Goal: Transaction & Acquisition: Purchase product/service

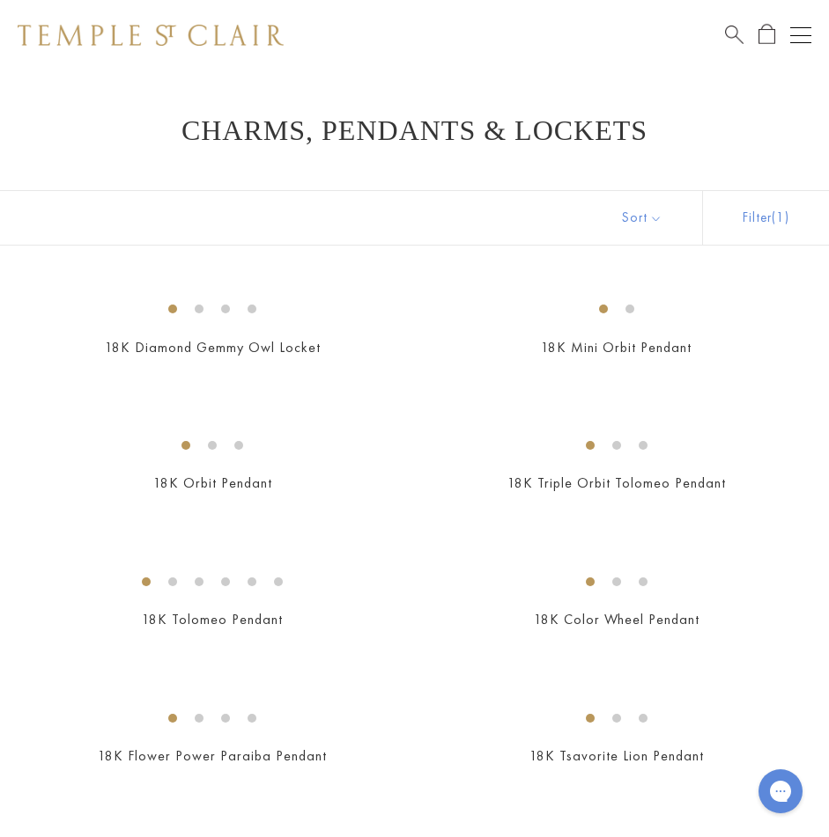
click at [733, 26] on span "Search" at bounding box center [734, 33] width 18 height 18
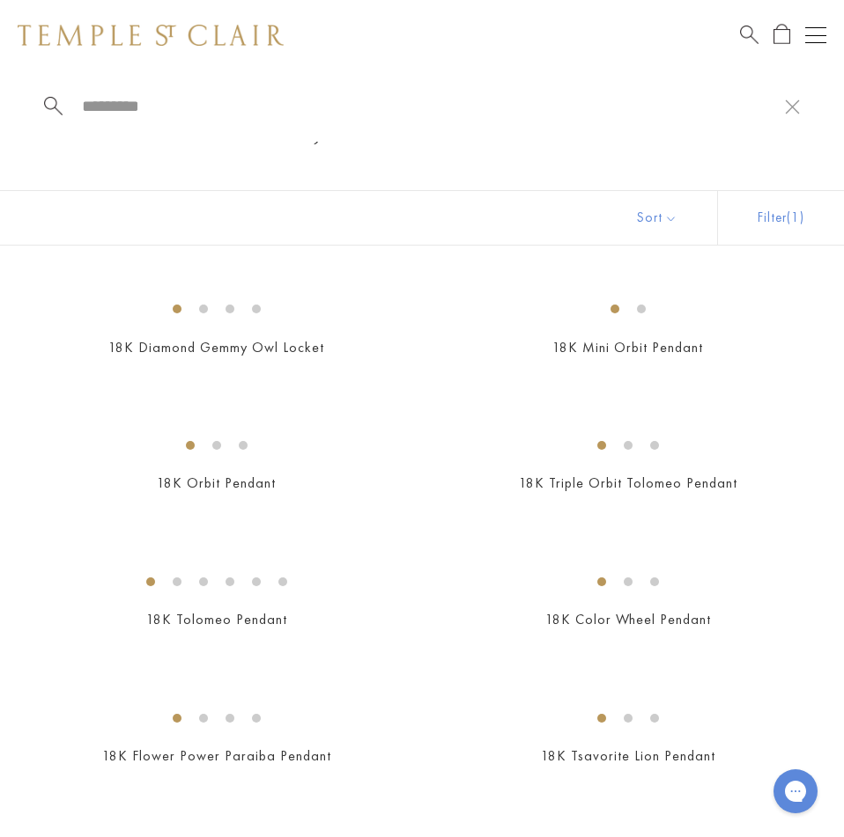
click at [811, 34] on button "Open navigation" at bounding box center [815, 35] width 21 height 21
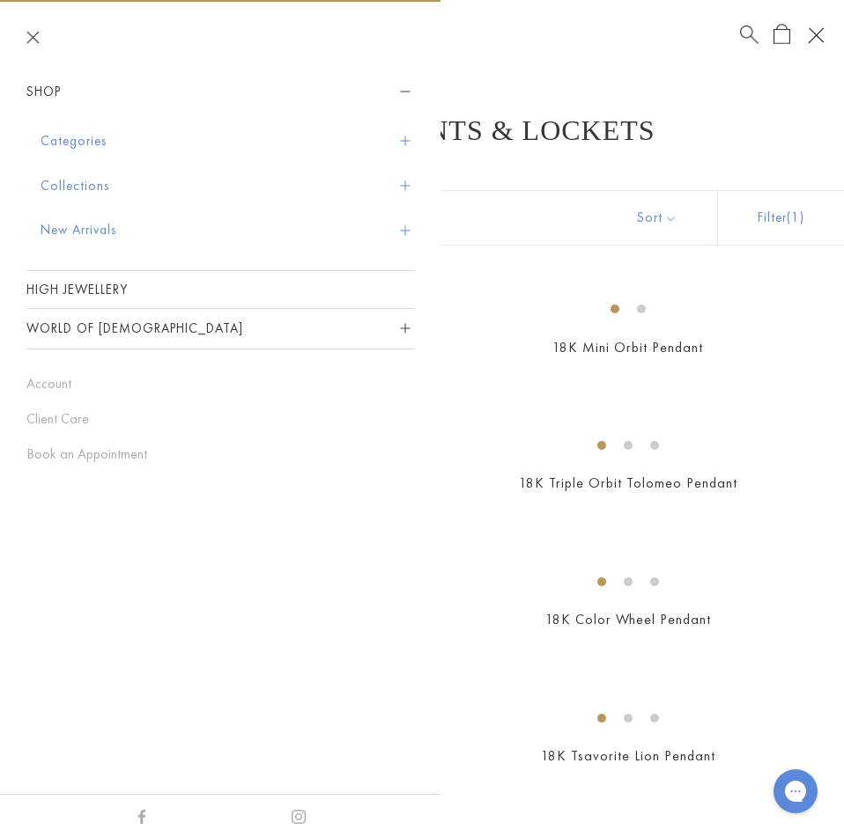
click at [389, 134] on button "Categories" at bounding box center [227, 141] width 373 height 45
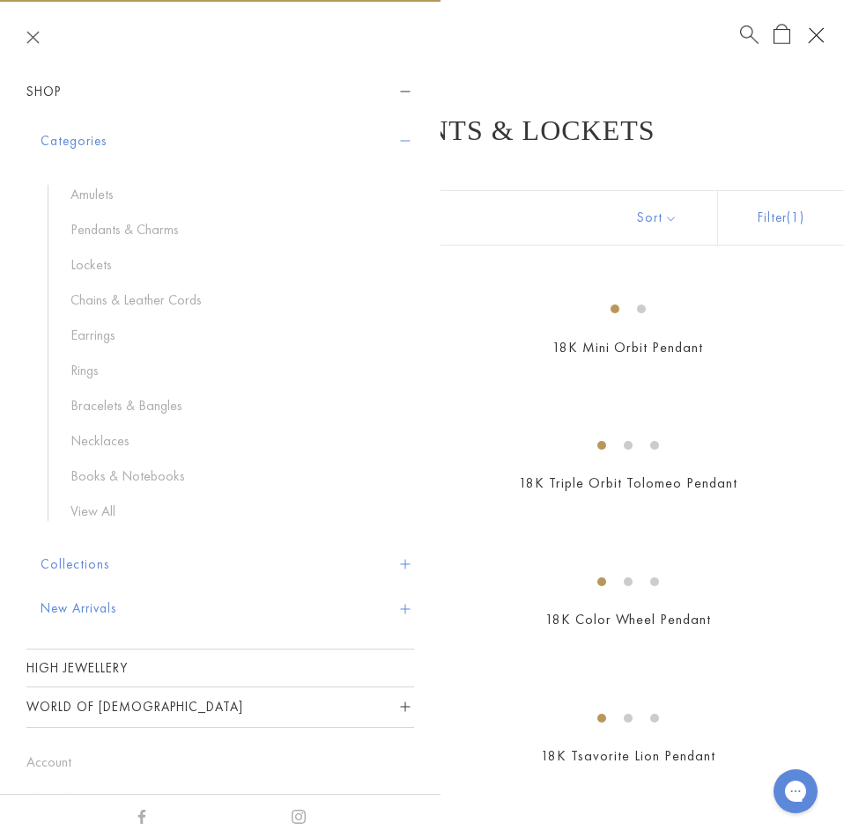
click at [102, 571] on button "Collections" at bounding box center [227, 564] width 373 height 45
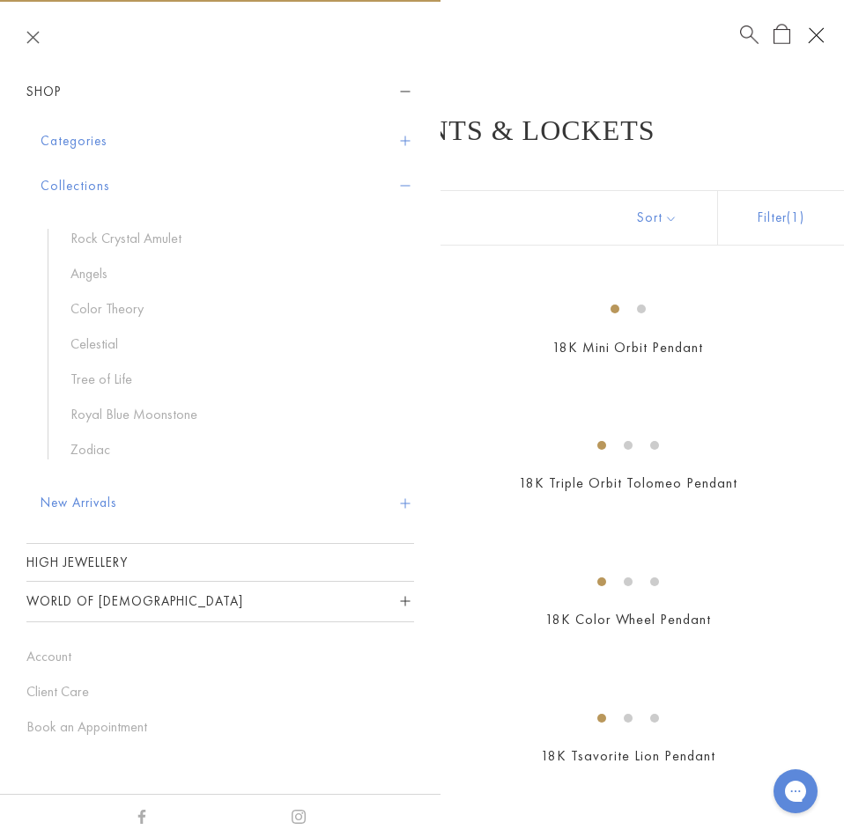
click at [104, 497] on button "New Arrivals" at bounding box center [227, 503] width 373 height 45
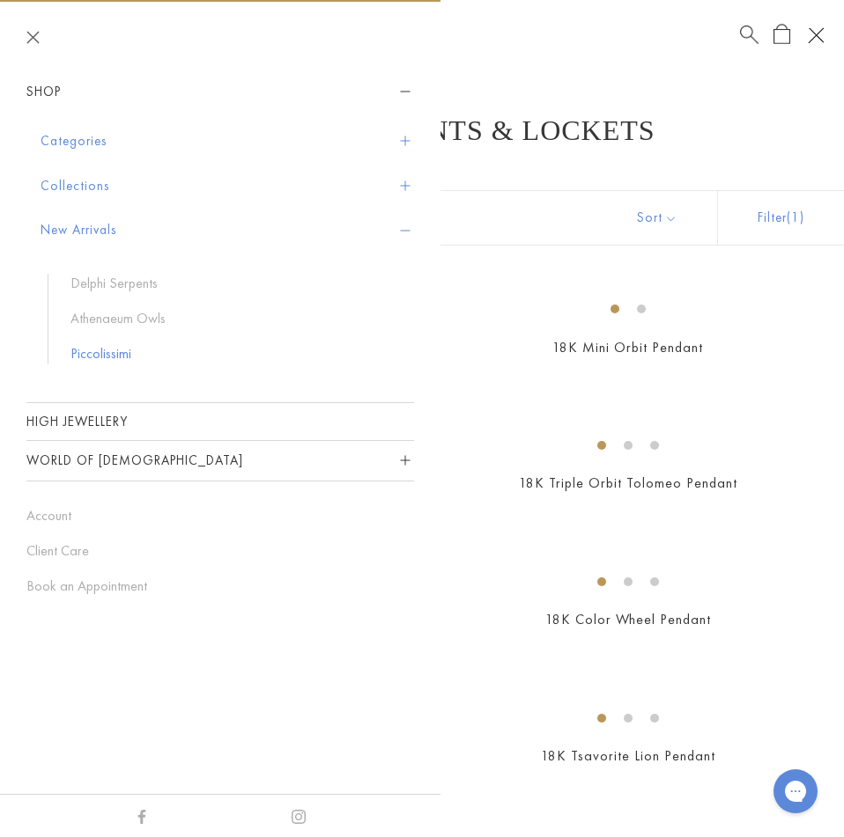
click at [115, 360] on link "Piccolissimi" at bounding box center [233, 353] width 326 height 19
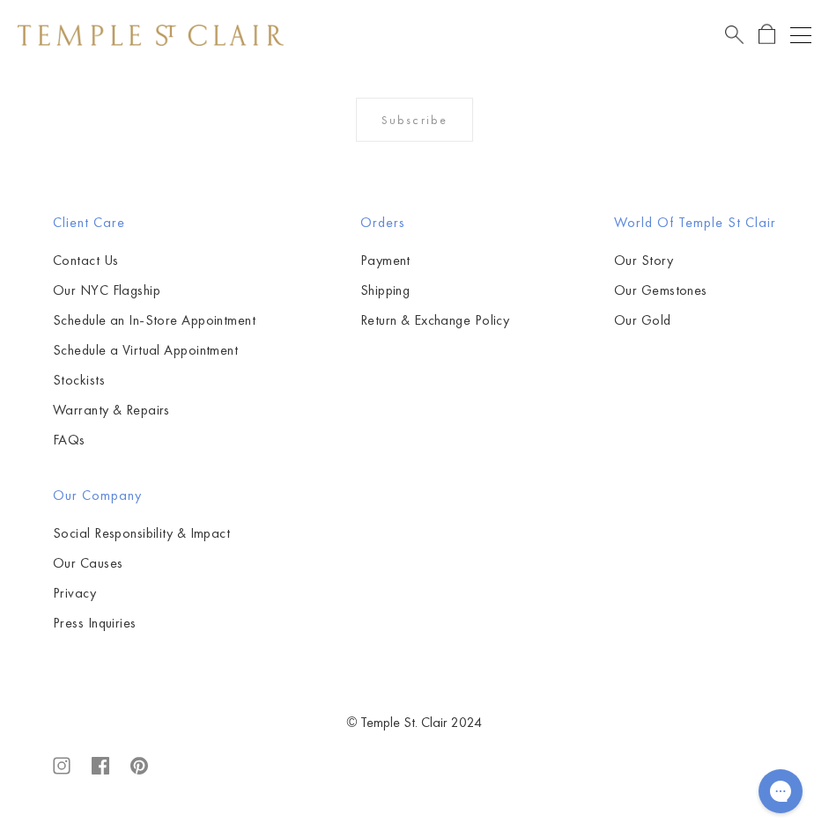
scroll to position [4403, 0]
click at [794, 24] on div "Shop Shop Categories Amulets Pendants & Charms Lockets Chains & Leather Cords E…" at bounding box center [414, 35] width 829 height 70
click at [796, 35] on button "Open navigation" at bounding box center [800, 35] width 21 height 21
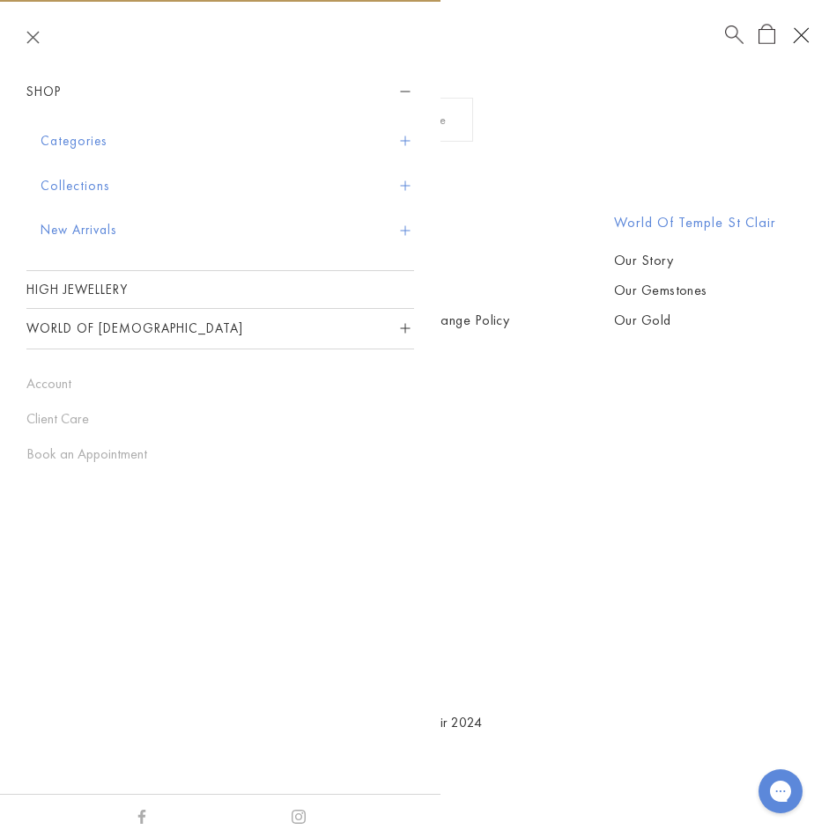
click at [409, 142] on button "Categories" at bounding box center [227, 141] width 373 height 45
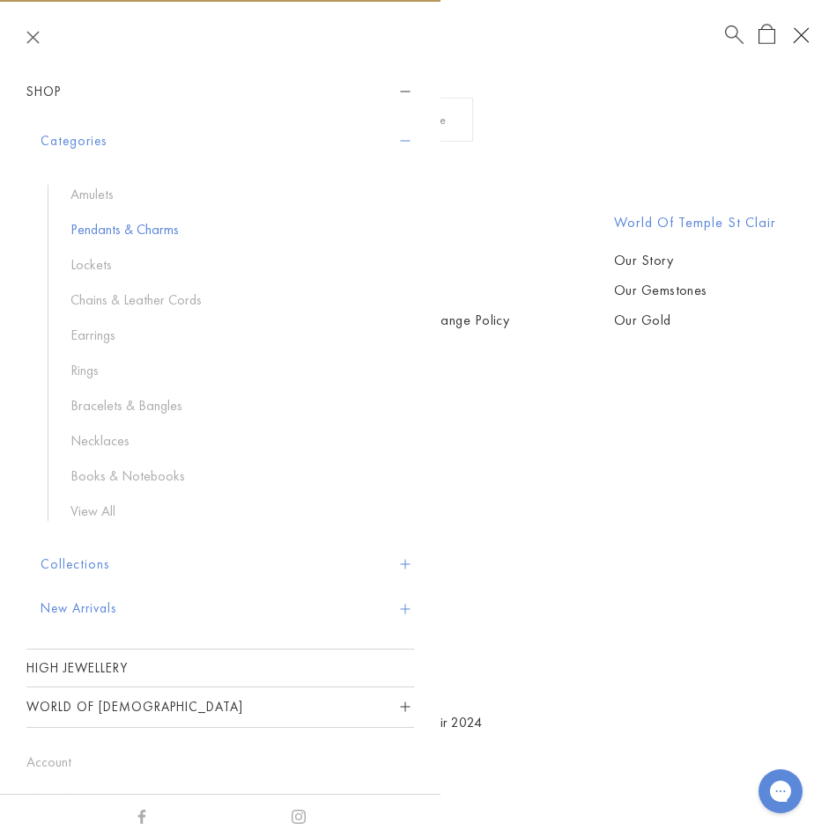
click at [97, 226] on link "Pendants & Charms" at bounding box center [233, 229] width 326 height 19
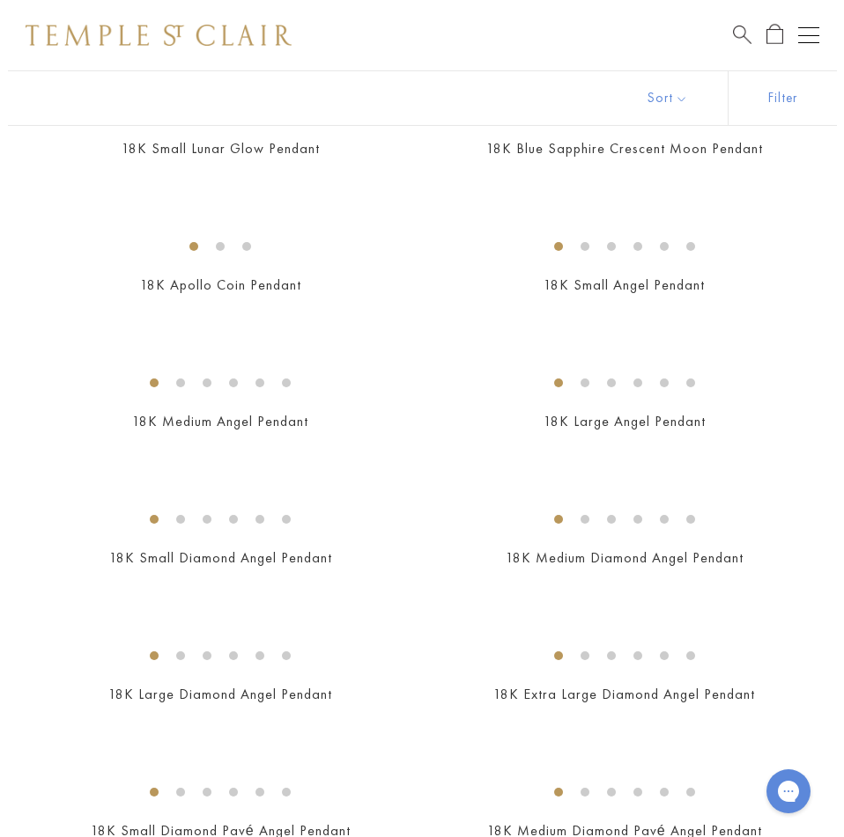
scroll to position [352, 0]
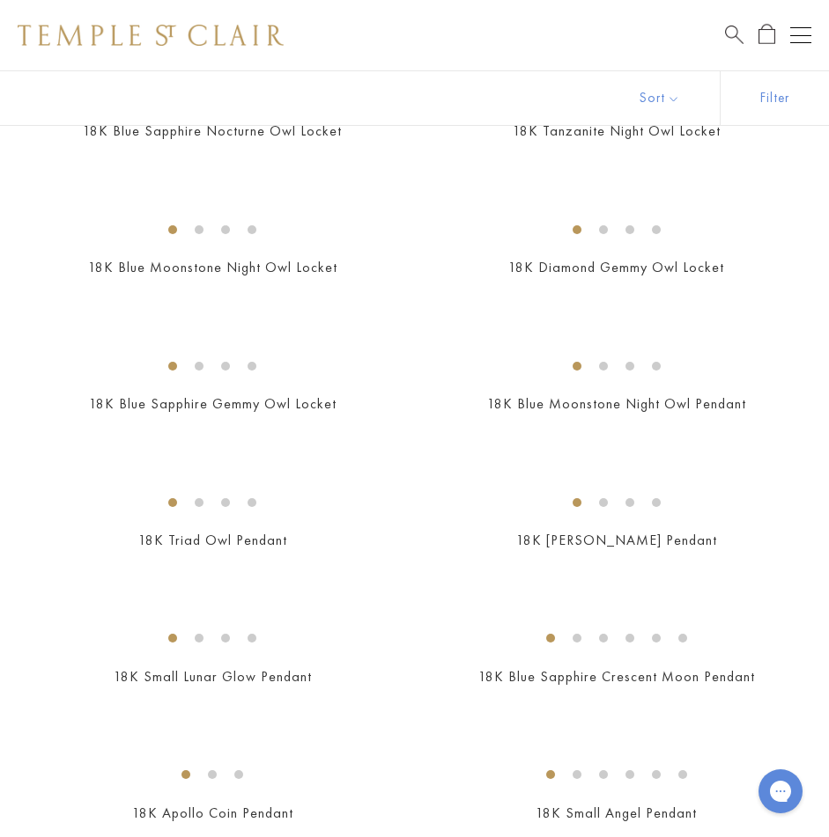
click at [726, 33] on span "Search" at bounding box center [734, 33] width 18 height 18
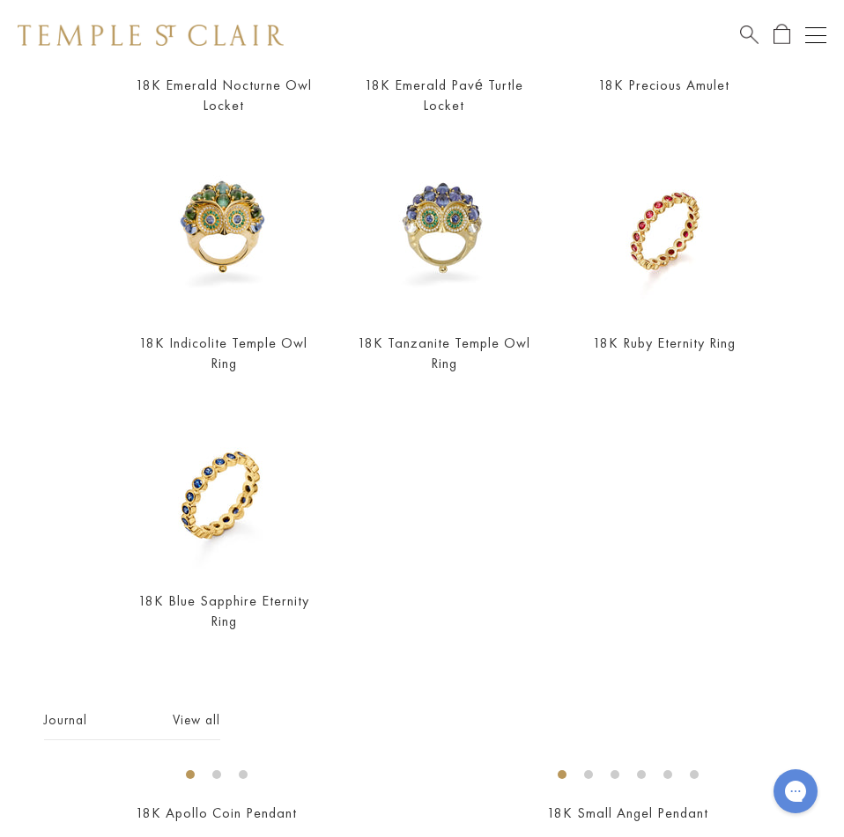
scroll to position [835, 0]
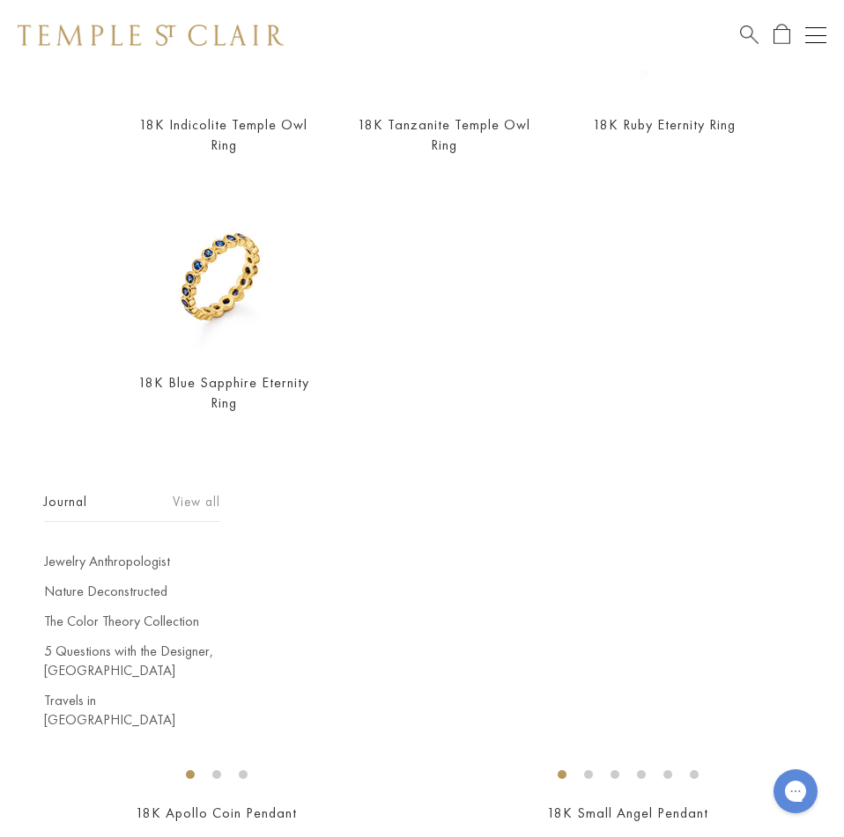
type input "*******"
click at [211, 492] on link "View all" at bounding box center [197, 501] width 48 height 19
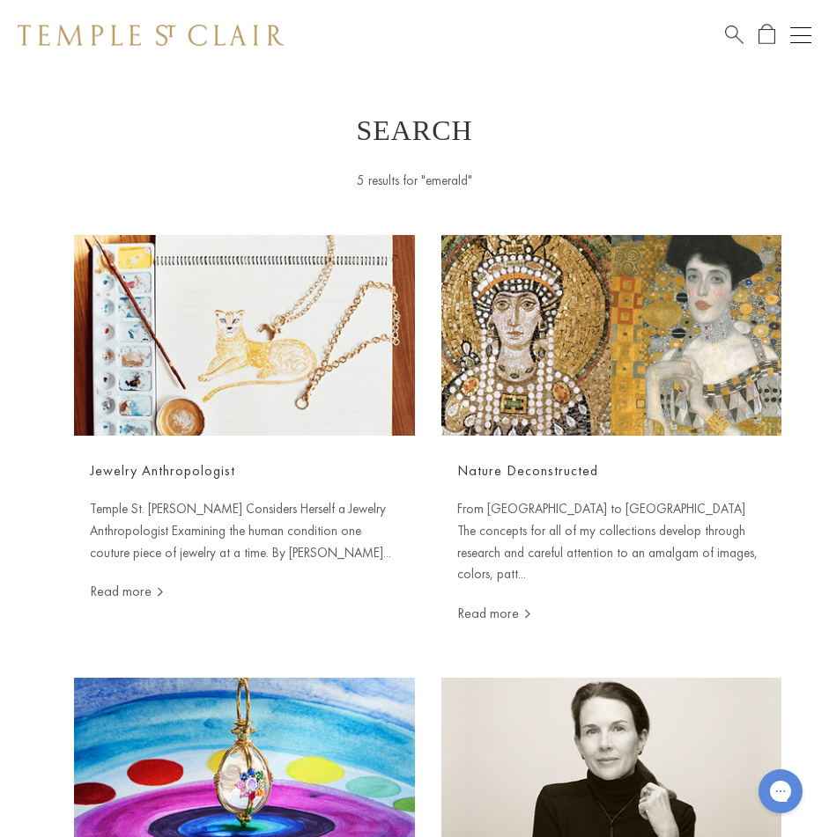
click at [721, 29] on div "Shop Shop Categories Amulets Pendants & Charms Lockets Chains & Leather Cords E…" at bounding box center [414, 35] width 829 height 70
click at [731, 32] on span "Search" at bounding box center [734, 33] width 18 height 18
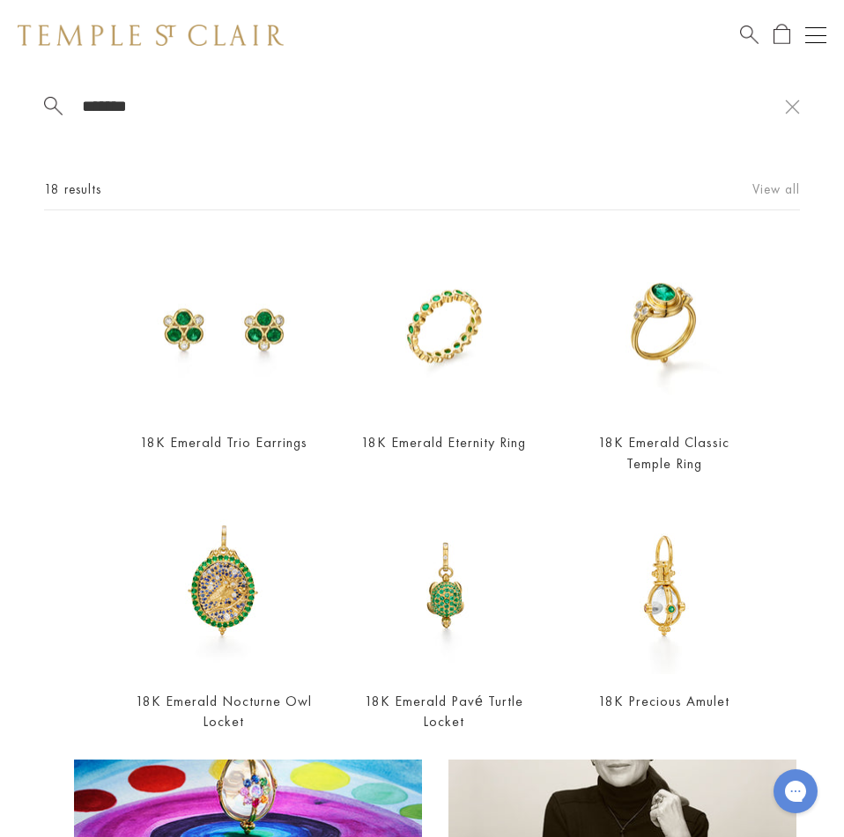
type input "*******"
click at [755, 187] on link "View all" at bounding box center [776, 189] width 48 height 19
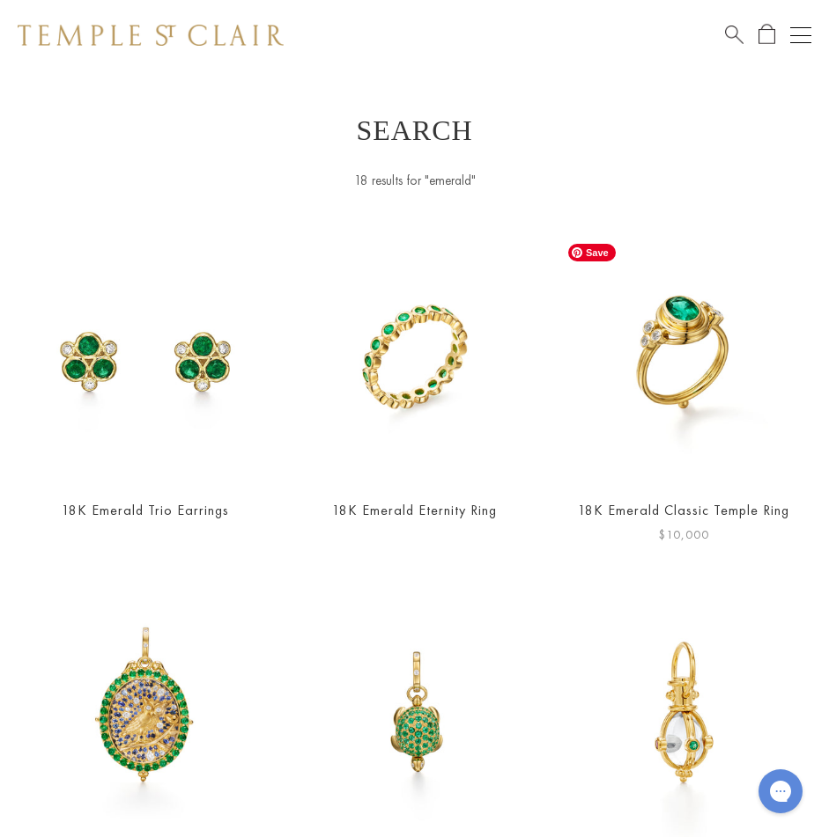
click at [763, 372] on img at bounding box center [683, 359] width 248 height 248
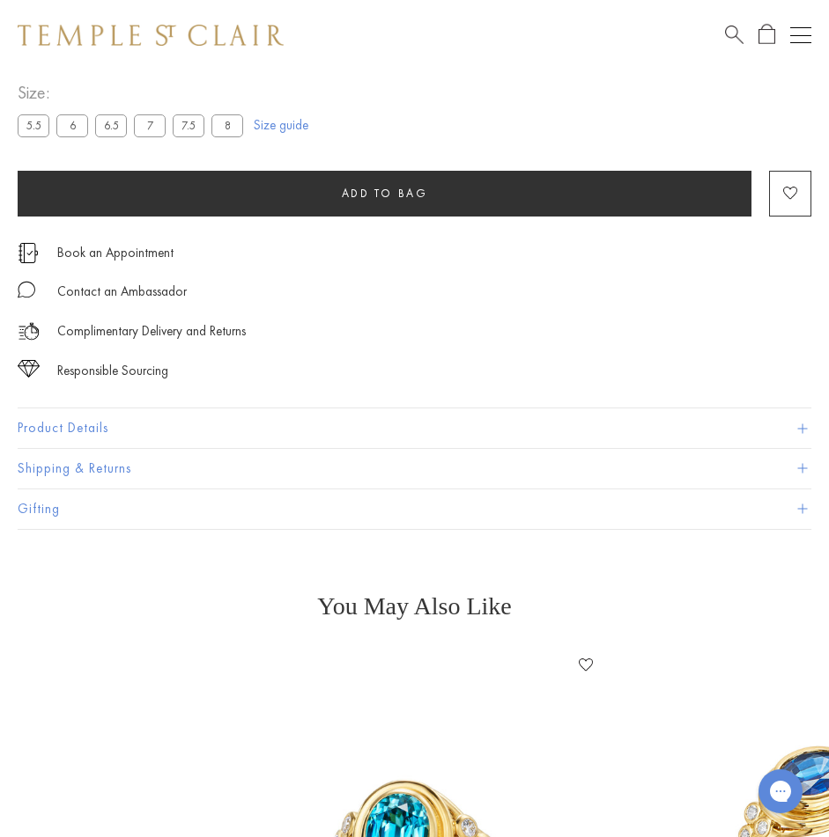
scroll to position [1039, 0]
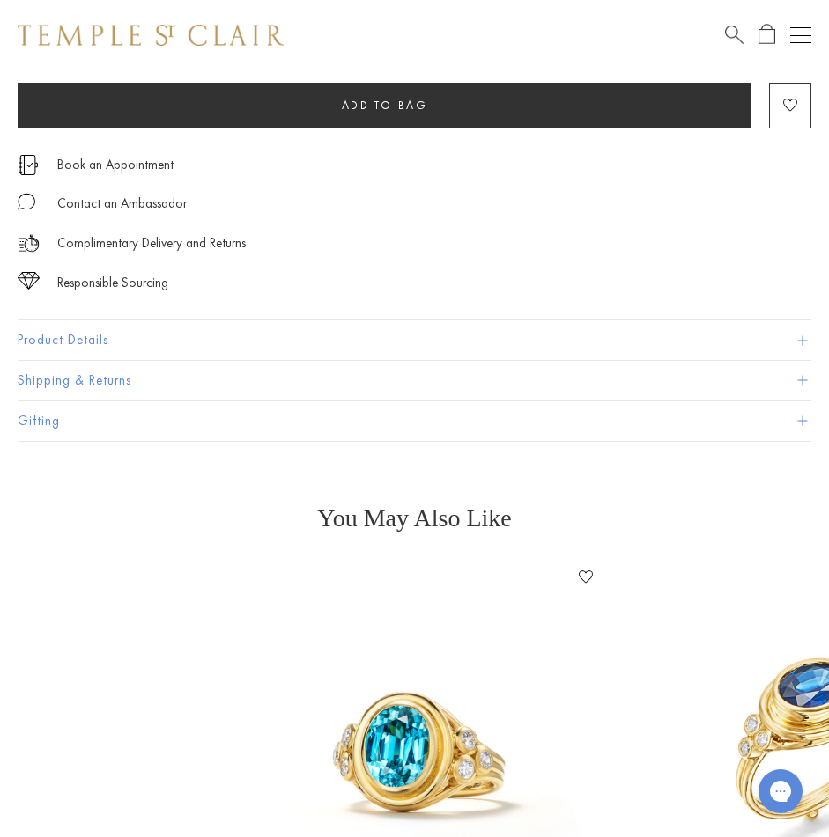
click at [188, 337] on button "Product Details" at bounding box center [414, 341] width 793 height 40
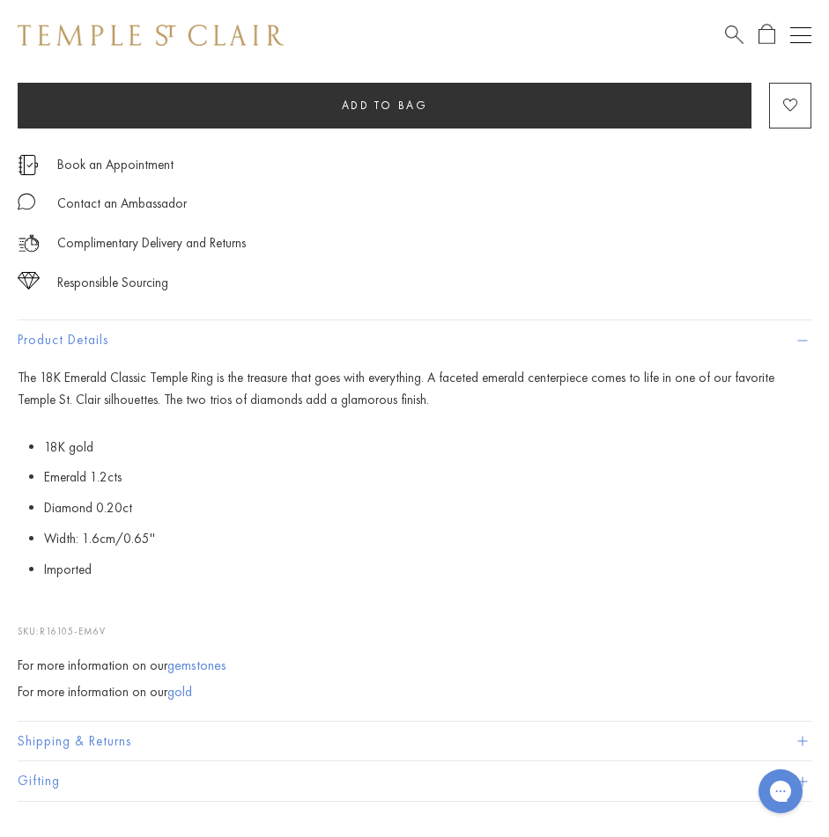
click at [188, 338] on button "Product Details" at bounding box center [414, 341] width 793 height 40
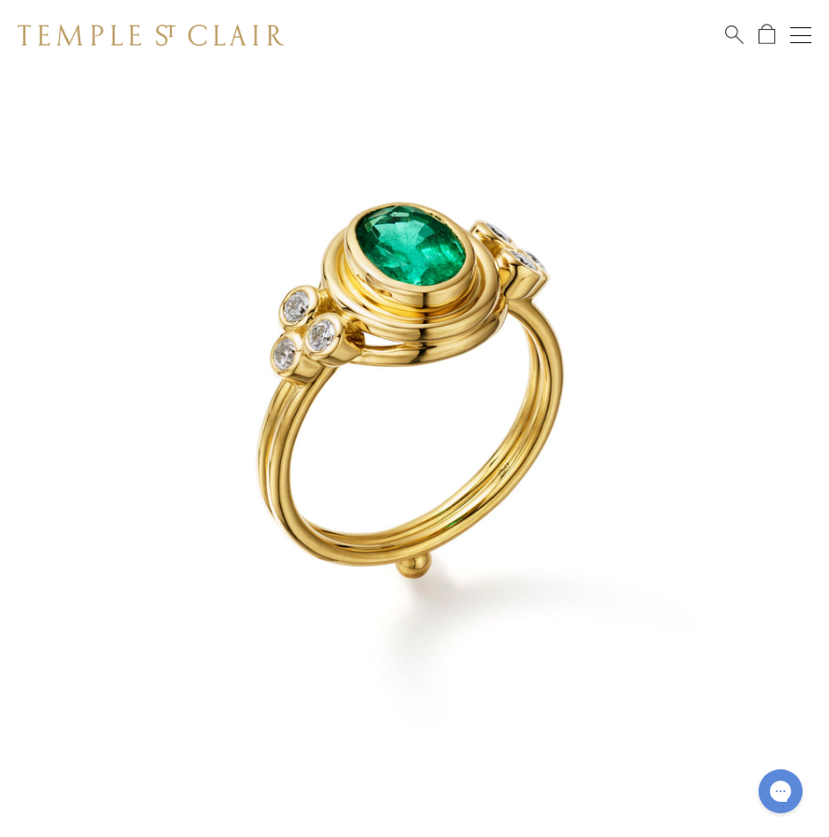
scroll to position [0, 0]
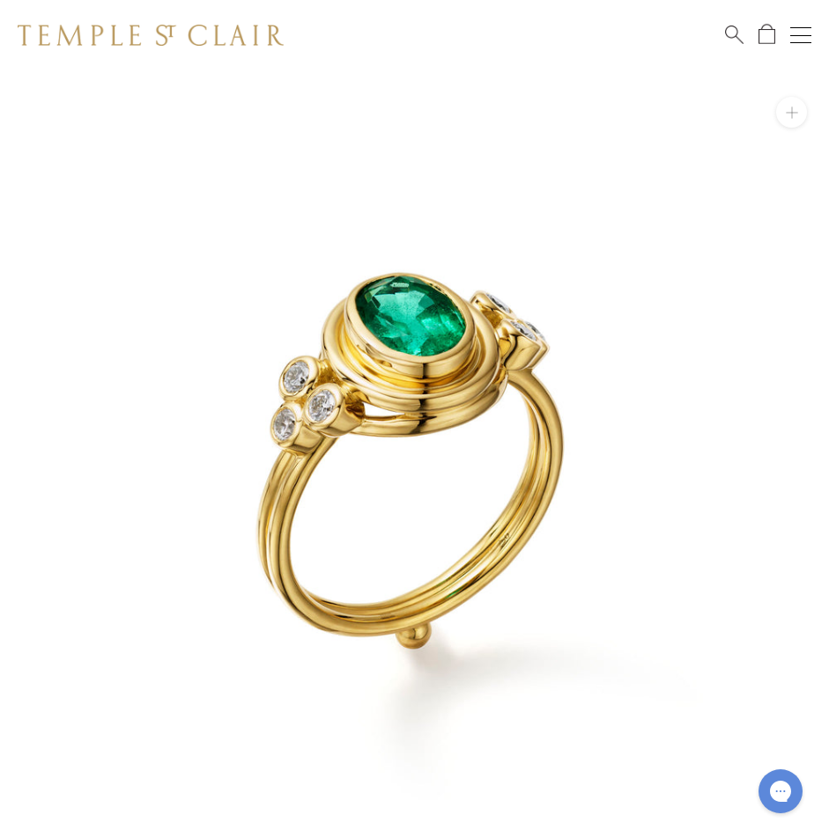
click at [233, 35] on img at bounding box center [151, 35] width 266 height 21
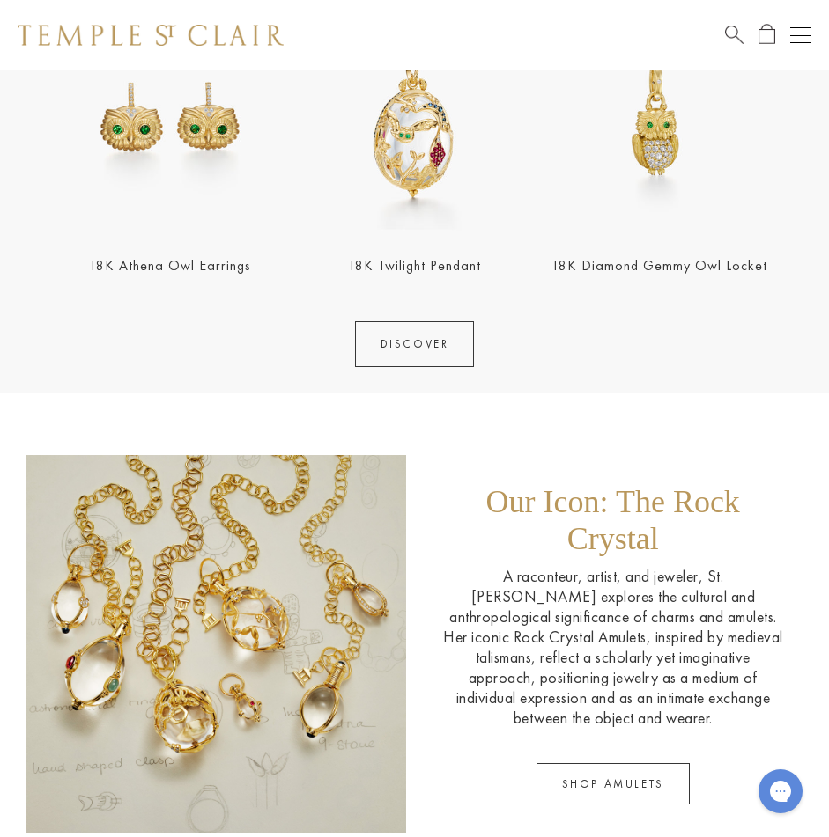
scroll to position [1497, 0]
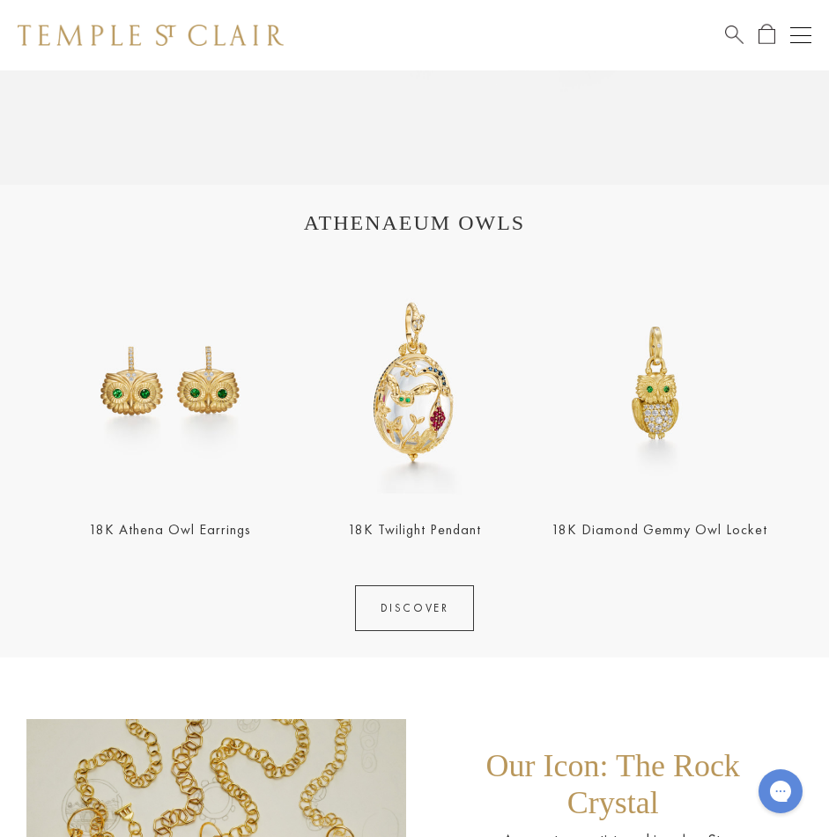
click at [799, 33] on button "Open navigation" at bounding box center [800, 35] width 21 height 21
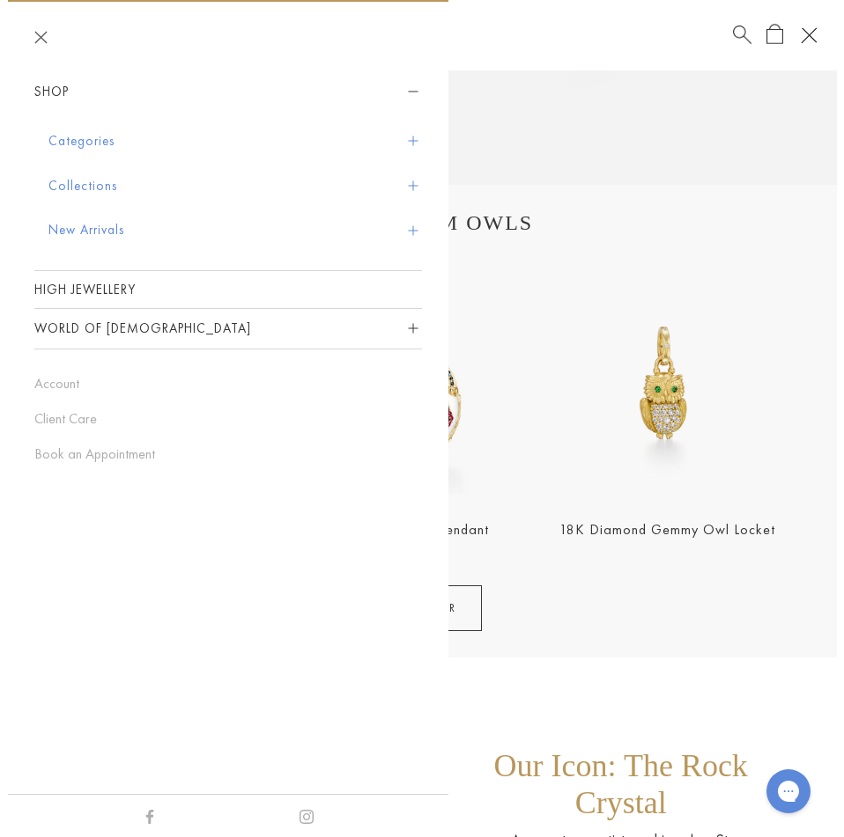
scroll to position [1501, 0]
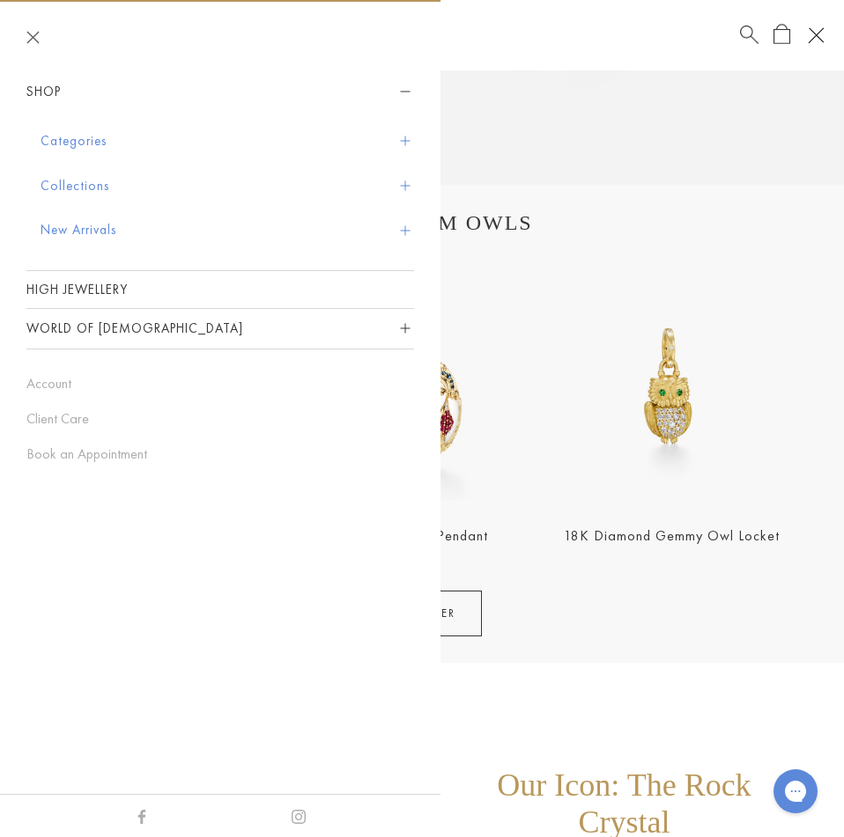
click at [93, 145] on button "Categories" at bounding box center [227, 141] width 373 height 45
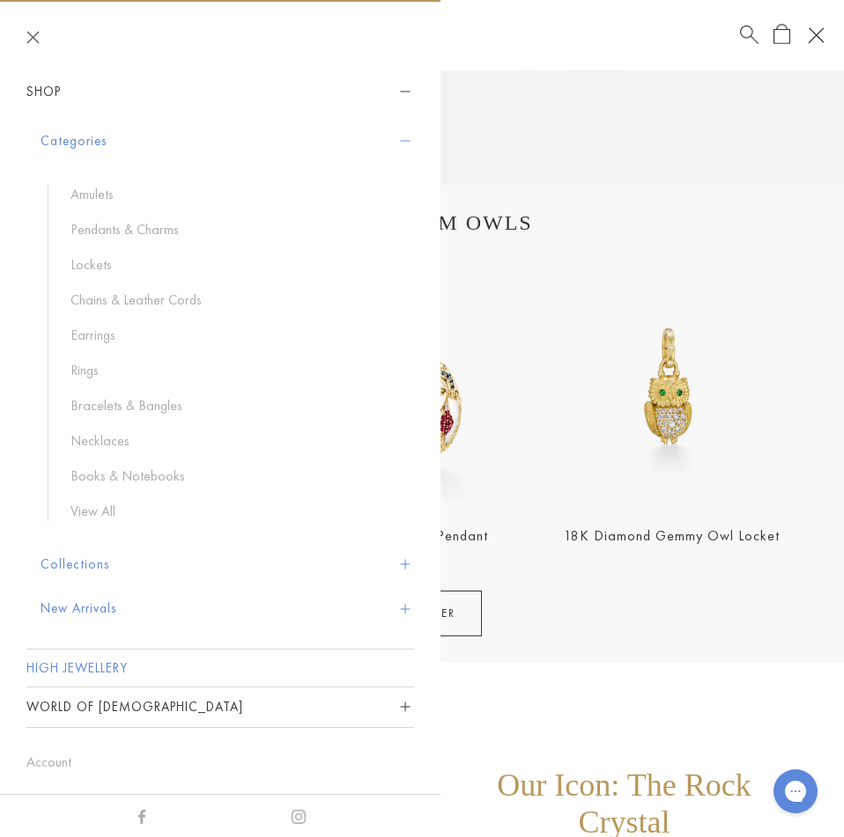
click at [122, 667] on link "High Jewellery" at bounding box center [219, 668] width 387 height 37
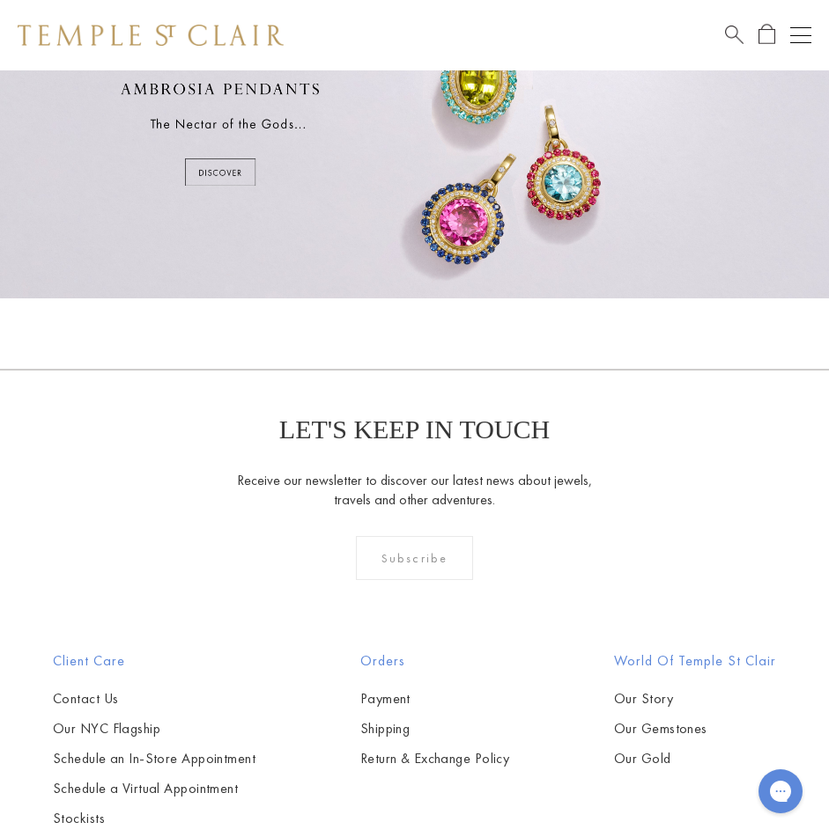
scroll to position [440, 0]
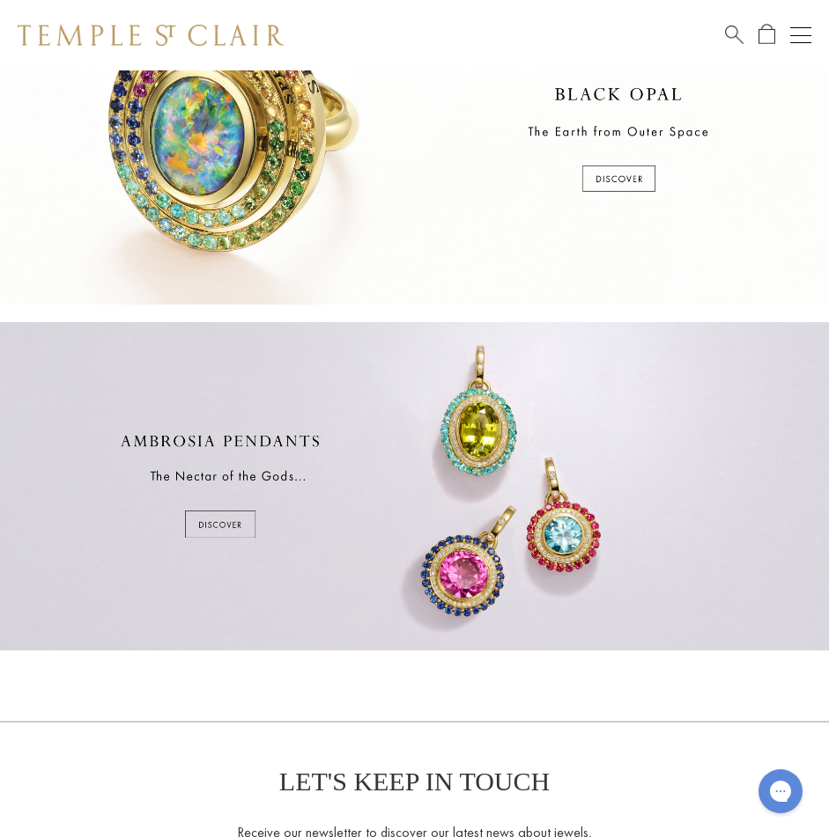
click at [209, 517] on div at bounding box center [414, 486] width 829 height 328
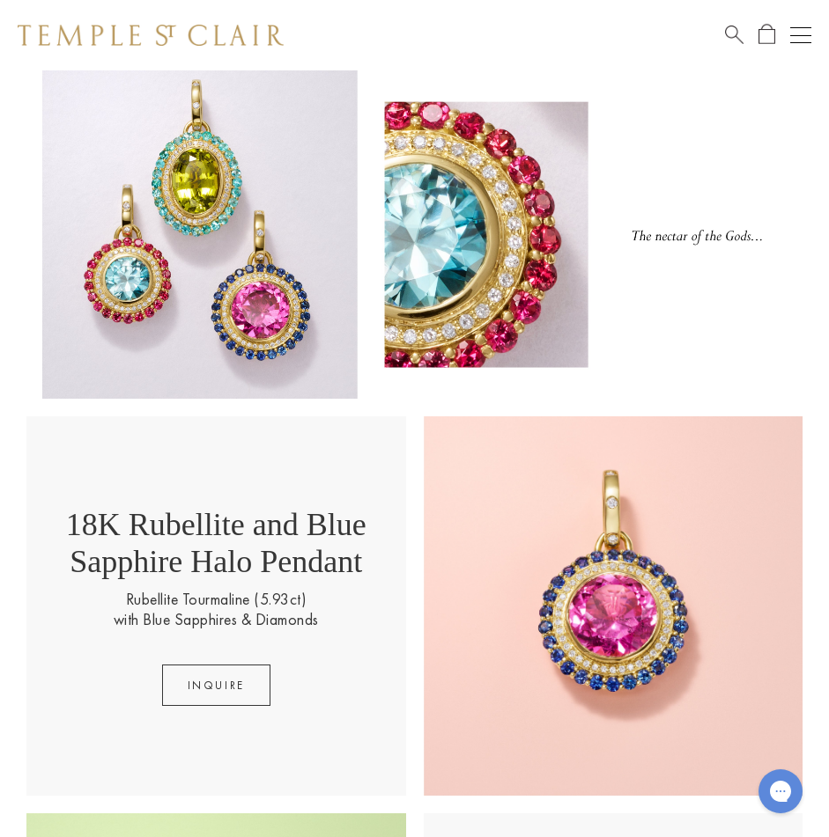
click at [800, 38] on button "Open navigation" at bounding box center [800, 35] width 21 height 21
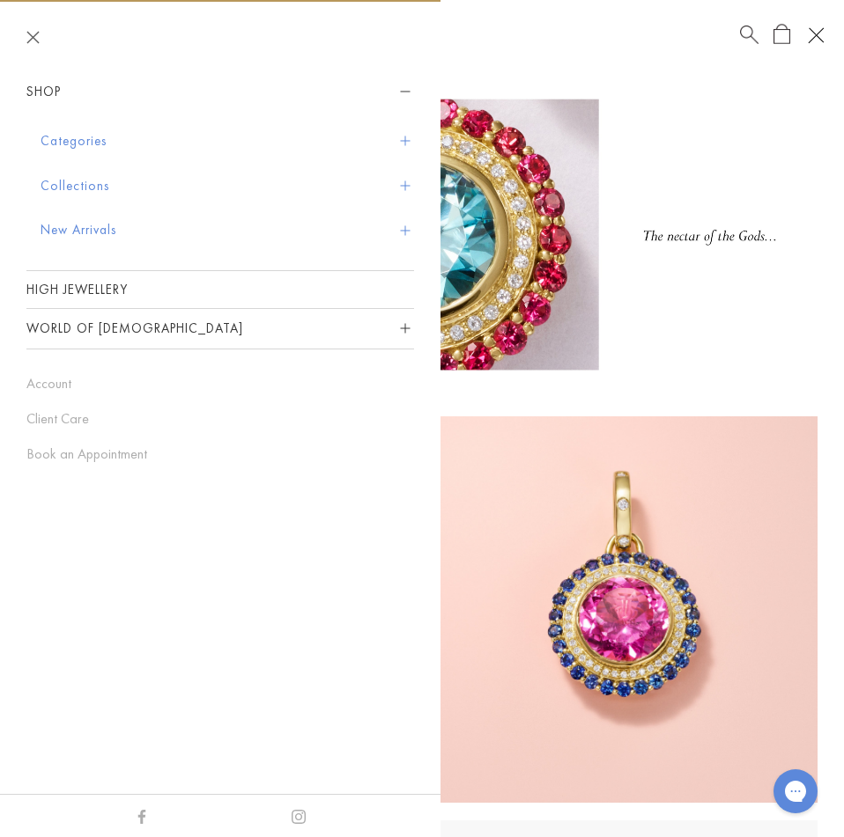
click at [413, 232] on button "New Arrivals" at bounding box center [227, 230] width 373 height 45
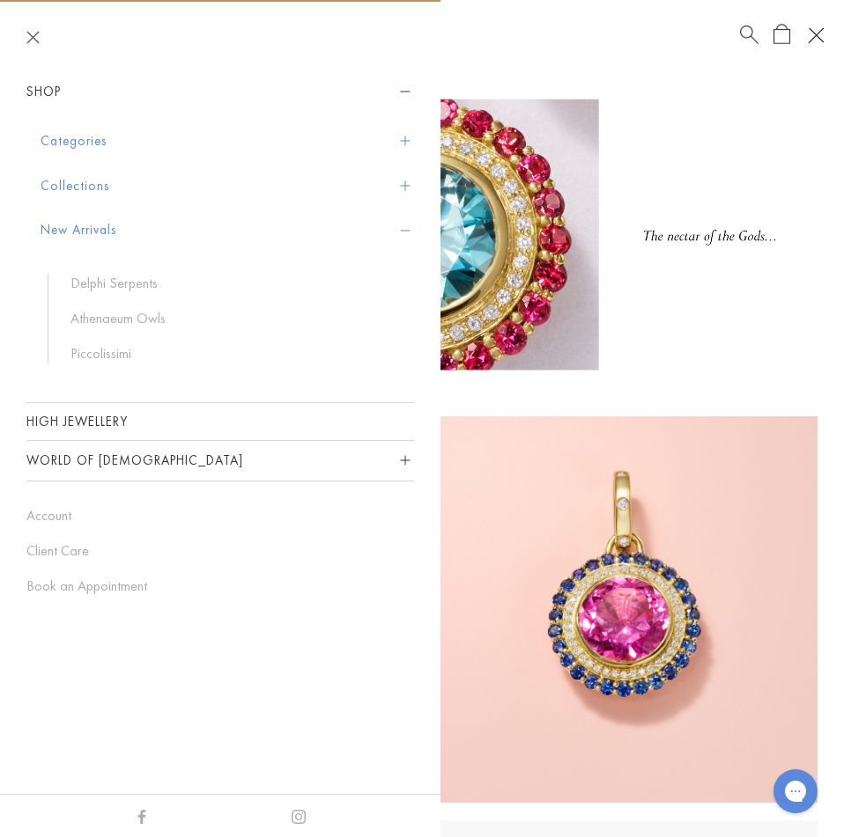
click at [407, 187] on span "Sidebar navigation" at bounding box center [405, 186] width 10 height 10
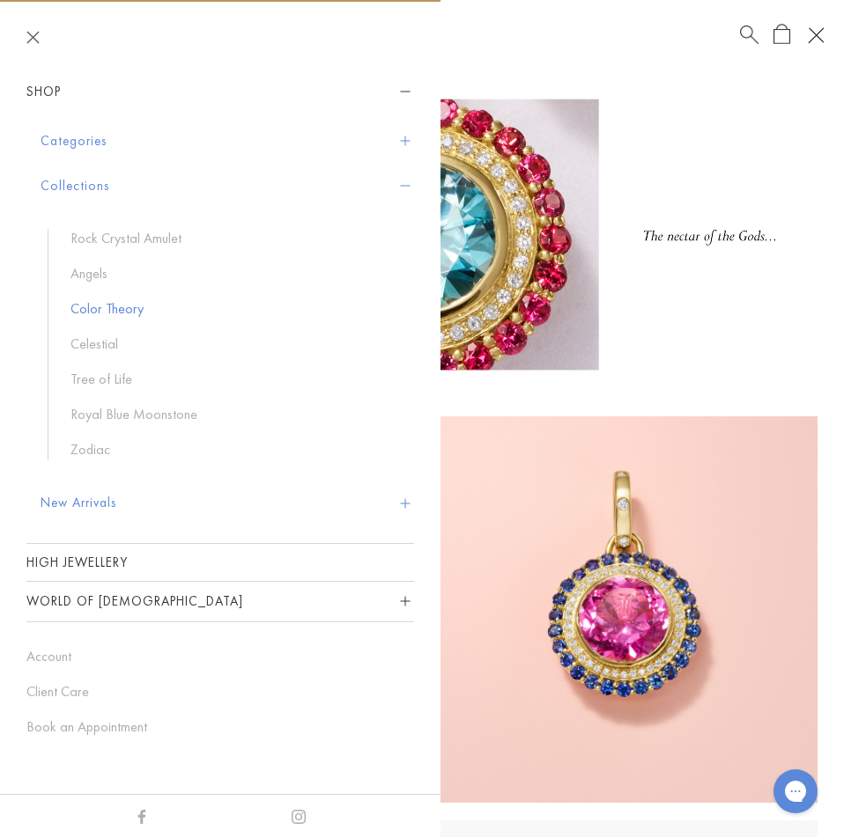
click at [124, 313] on link "Color Theory" at bounding box center [233, 308] width 326 height 19
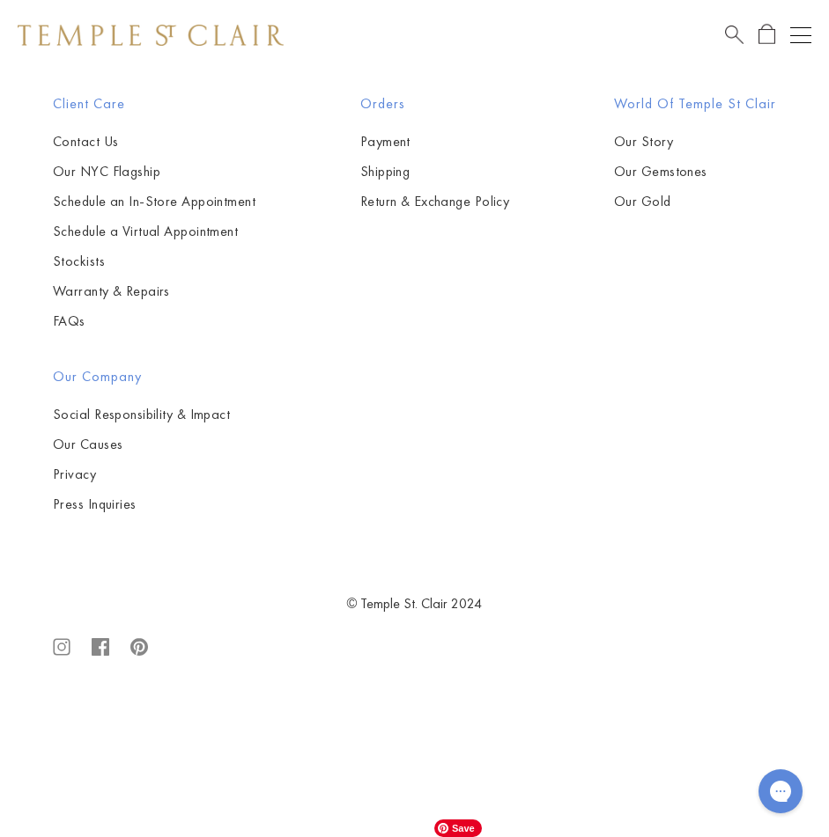
scroll to position [1673, 0]
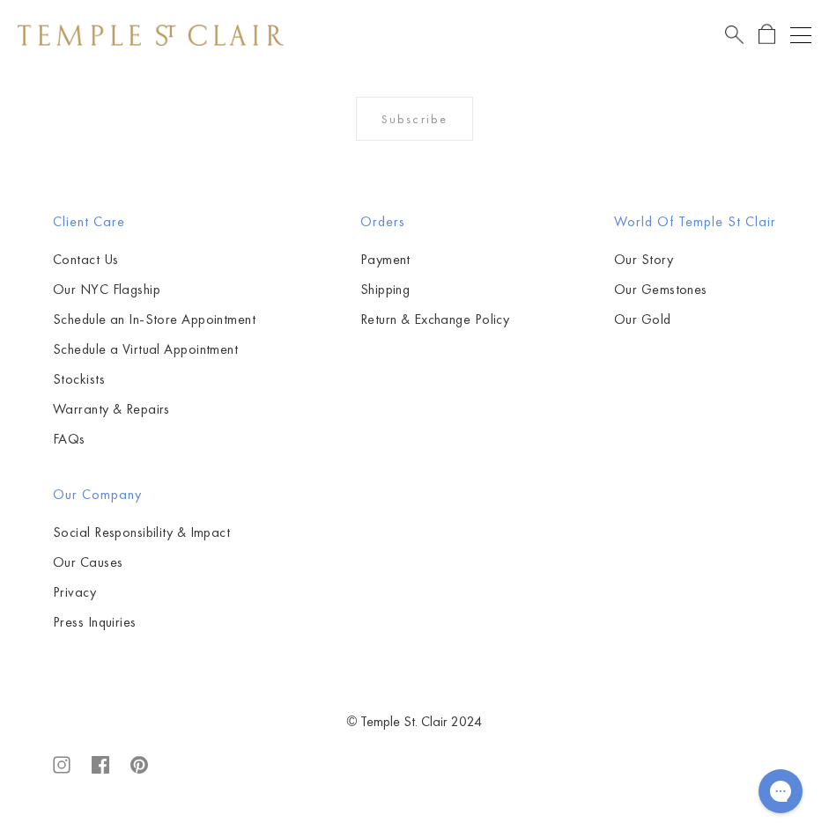
click at [804, 29] on button "Open navigation" at bounding box center [800, 35] width 21 height 21
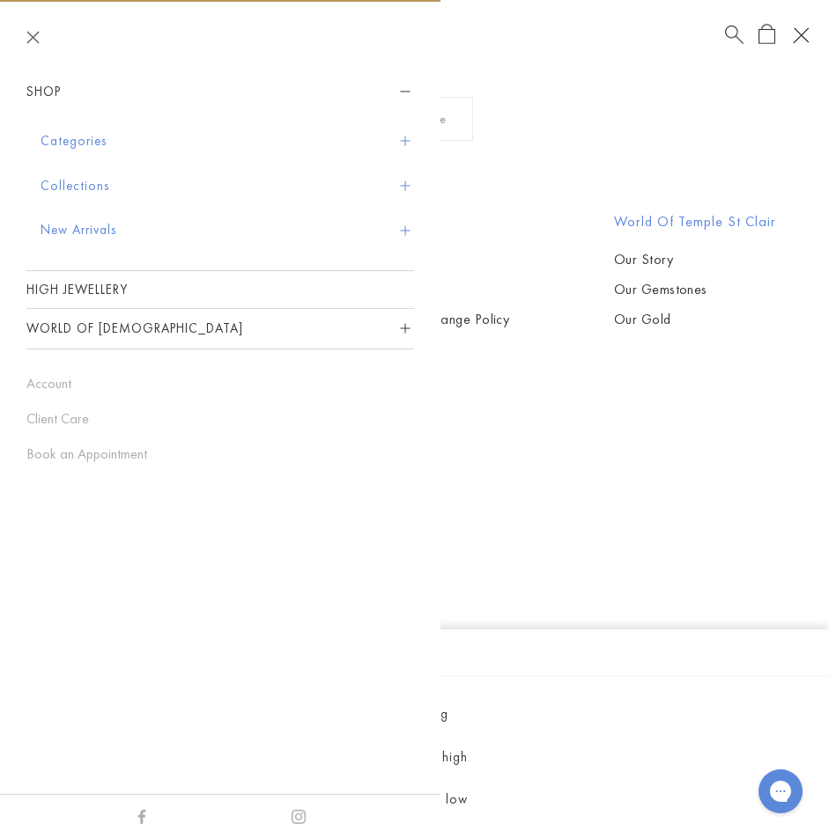
click at [190, 133] on button "Categories" at bounding box center [227, 141] width 373 height 45
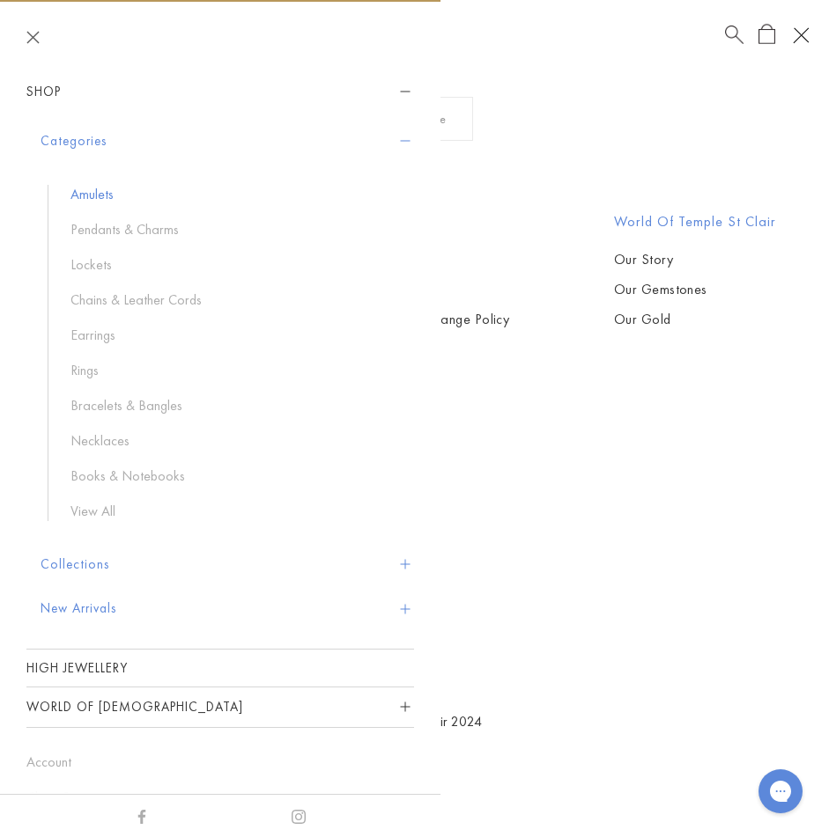
click at [107, 185] on link "Amulets" at bounding box center [233, 194] width 326 height 19
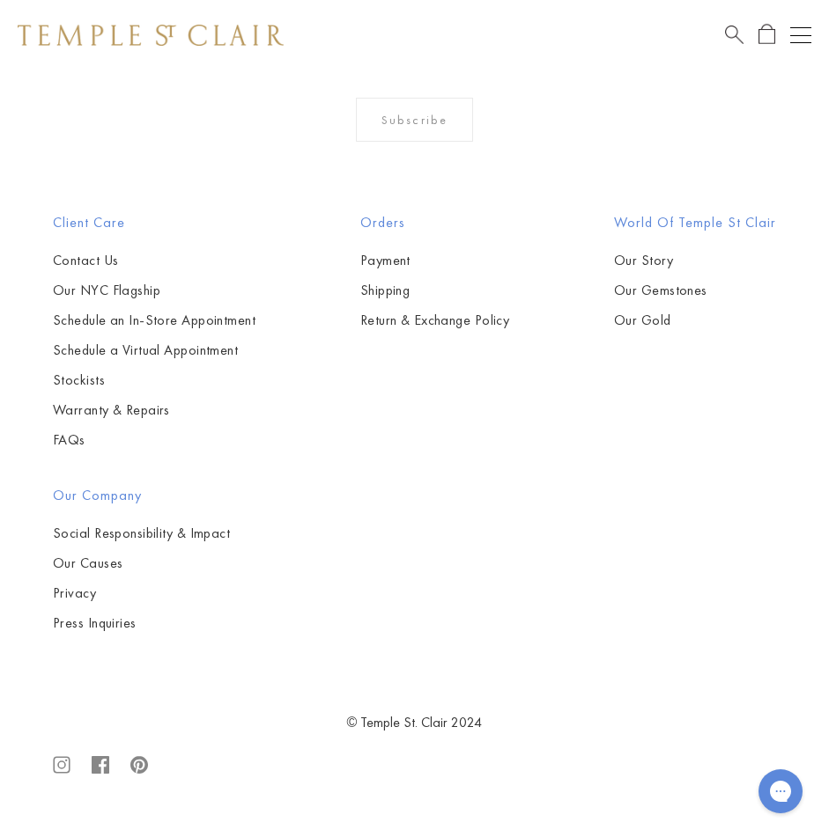
scroll to position [14529, 0]
